Goal: Browse casually: Explore the website without a specific task or goal

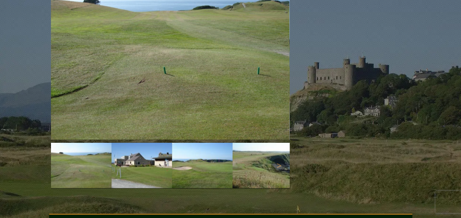
scroll to position [729, 0]
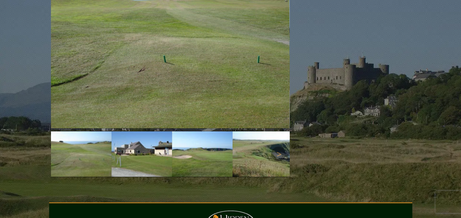
click at [259, 138] on img at bounding box center [262, 153] width 60 height 45
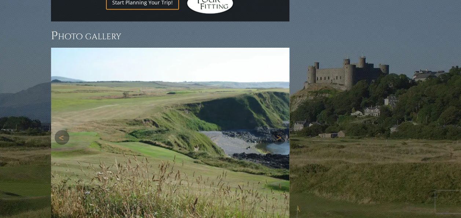
scroll to position [619, 0]
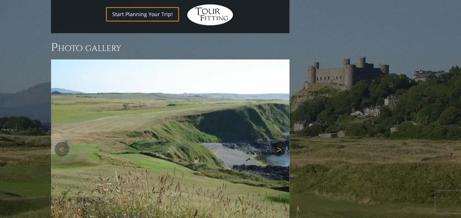
click at [279, 142] on link "Next" at bounding box center [278, 149] width 15 height 15
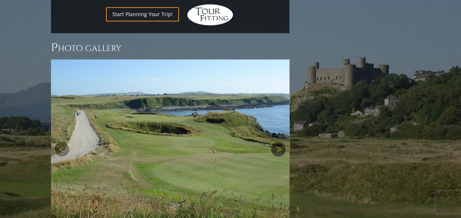
click at [279, 142] on link "Next" at bounding box center [278, 149] width 15 height 15
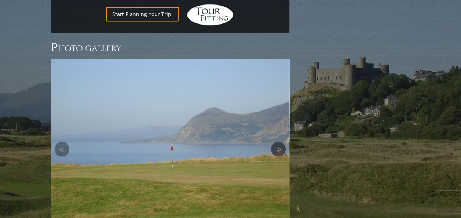
click at [279, 142] on link "Next" at bounding box center [278, 149] width 15 height 15
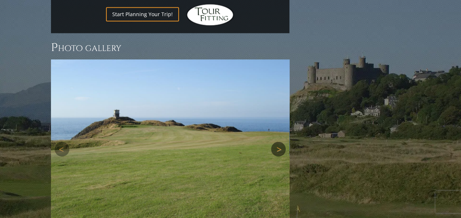
click at [279, 142] on link "Next" at bounding box center [278, 149] width 15 height 15
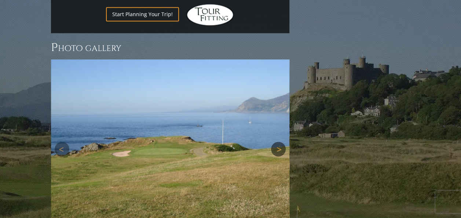
click at [279, 142] on link "Next" at bounding box center [278, 149] width 15 height 15
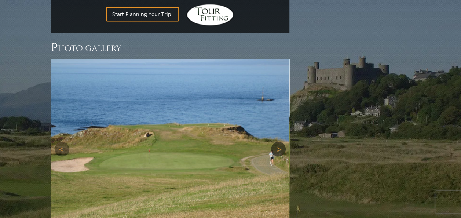
click at [279, 142] on link "Next" at bounding box center [278, 149] width 15 height 15
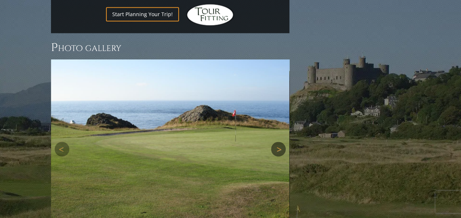
click at [279, 142] on link "Next" at bounding box center [278, 149] width 15 height 15
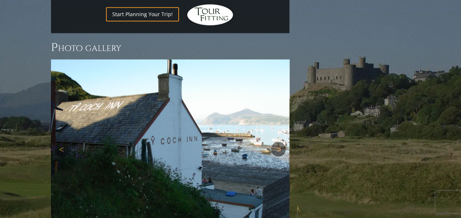
click at [279, 142] on link "Next" at bounding box center [278, 149] width 15 height 15
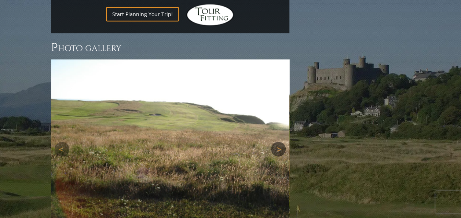
click at [279, 142] on link "Next" at bounding box center [278, 149] width 15 height 15
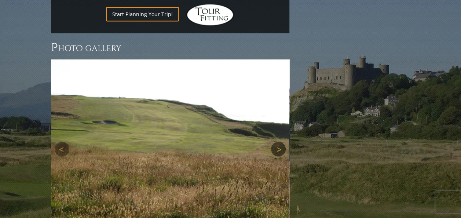
click at [279, 142] on link "Next" at bounding box center [278, 149] width 15 height 15
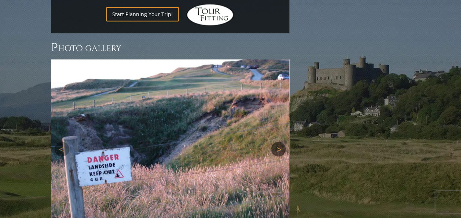
click at [279, 142] on link "Next" at bounding box center [278, 149] width 15 height 15
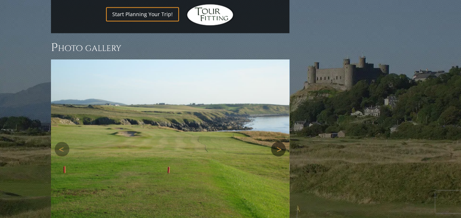
click at [279, 142] on link "Next" at bounding box center [278, 149] width 15 height 15
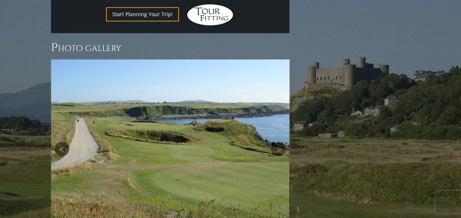
click at [55, 142] on link "Previous" at bounding box center [62, 149] width 15 height 15
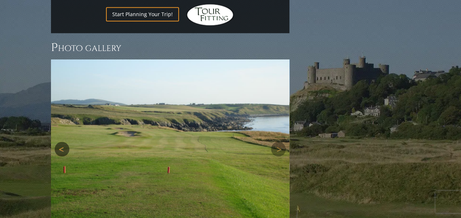
click at [56, 142] on link "Previous" at bounding box center [62, 149] width 15 height 15
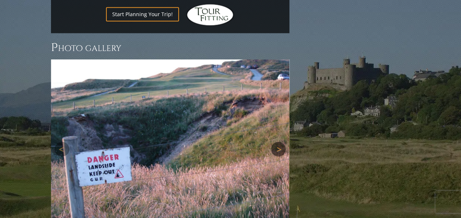
click at [283, 142] on link "Next" at bounding box center [278, 149] width 15 height 15
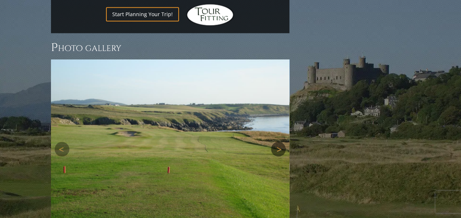
click at [283, 142] on link "Next" at bounding box center [278, 149] width 15 height 15
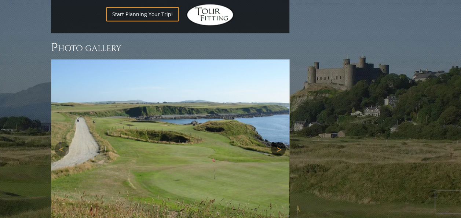
click at [284, 142] on link "Next" at bounding box center [278, 149] width 15 height 15
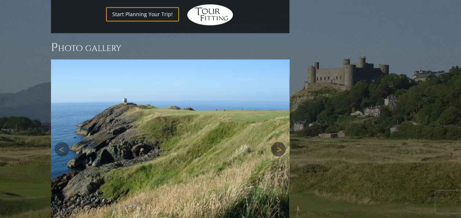
click at [285, 142] on link "Next" at bounding box center [278, 149] width 15 height 15
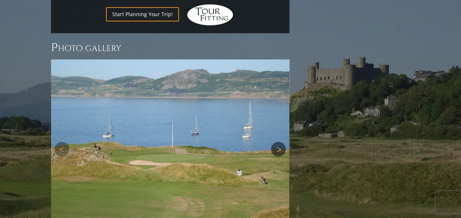
click at [285, 142] on link "Next" at bounding box center [278, 149] width 15 height 15
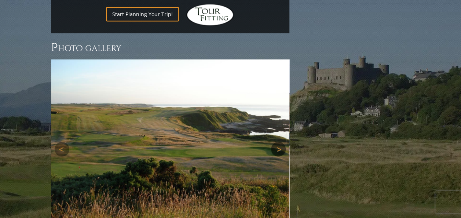
click at [285, 142] on link "Next" at bounding box center [278, 149] width 15 height 15
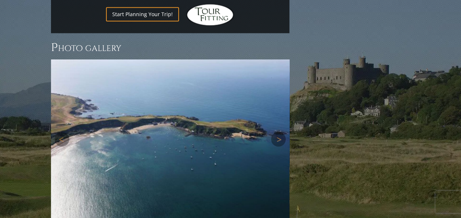
click at [165, 126] on img at bounding box center [170, 138] width 238 height 159
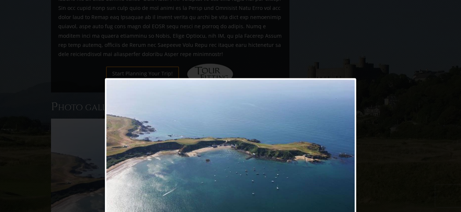
scroll to position [582, 0]
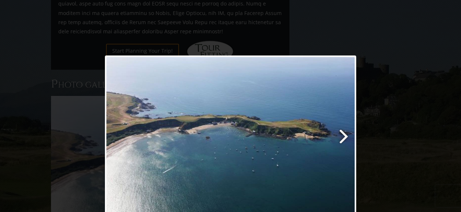
click at [212, 120] on link at bounding box center [275, 139] width 161 height 168
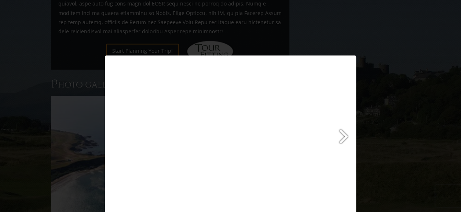
click at [212, 120] on link at bounding box center [275, 139] width 161 height 168
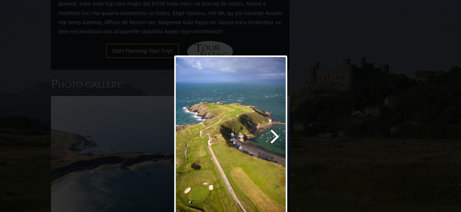
click at [250, 155] on link at bounding box center [250, 139] width 72 height 168
